Goal: Check status: Check status

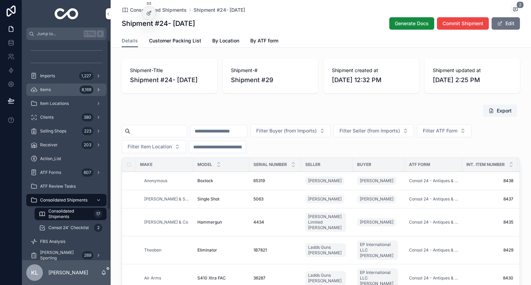
drag, startPoint x: 59, startPoint y: 87, endPoint x: 49, endPoint y: 93, distance: 11.0
click at [59, 87] on div "Items 8,169" at bounding box center [66, 89] width 72 height 11
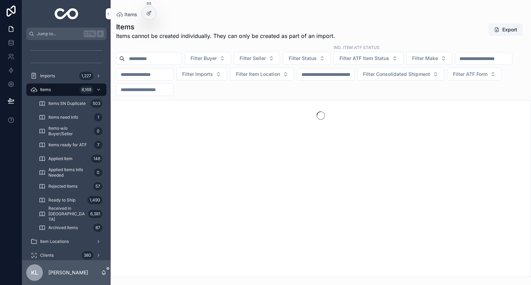
drag, startPoint x: 420, startPoint y: 78, endPoint x: 420, endPoint y: 82, distance: 3.8
click at [354, 80] on div "scrollable content" at bounding box center [325, 74] width 57 height 12
type input "****"
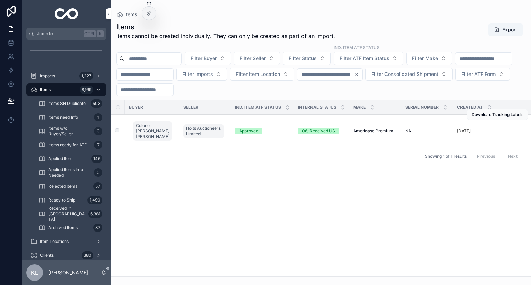
click at [428, 134] on div "NA NA" at bounding box center [427, 132] width 44 height 6
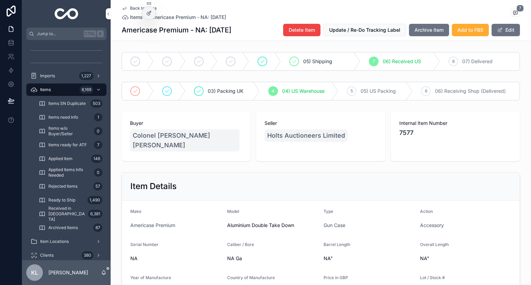
scroll to position [138, 0]
